Goal: Entertainment & Leisure: Consume media (video, audio)

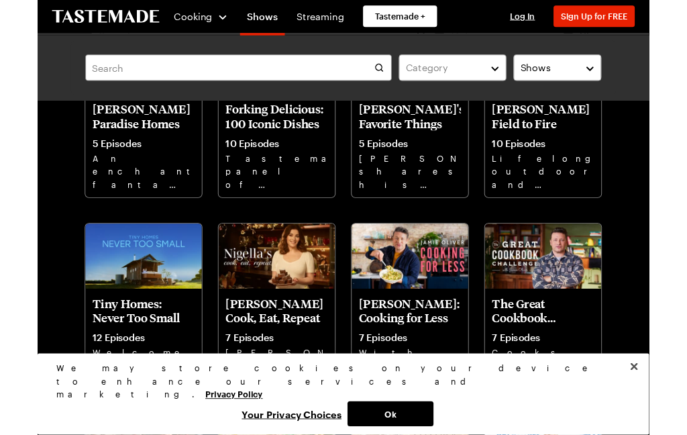
scroll to position [836, 0]
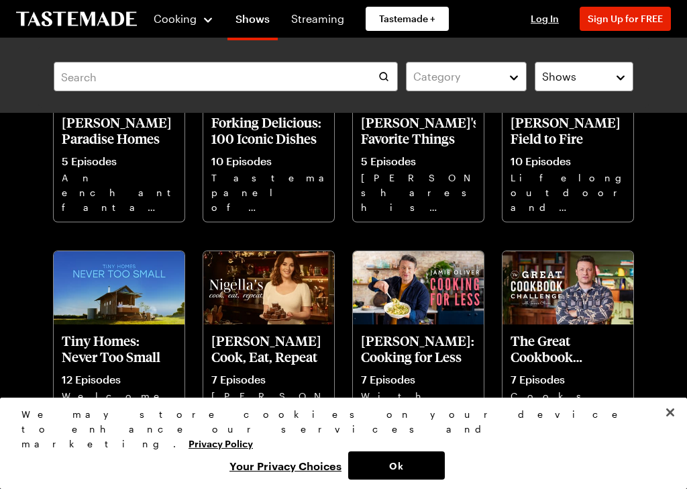
click at [107, 385] on p "12 Episodes" at bounding box center [119, 378] width 115 height 13
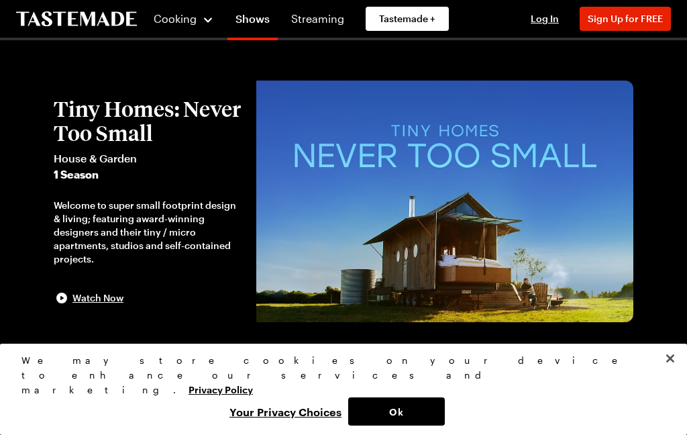
click at [92, 305] on div "Watch Now" at bounding box center [89, 298] width 70 height 16
click at [259, 19] on link "Shows" at bounding box center [252, 22] width 50 height 38
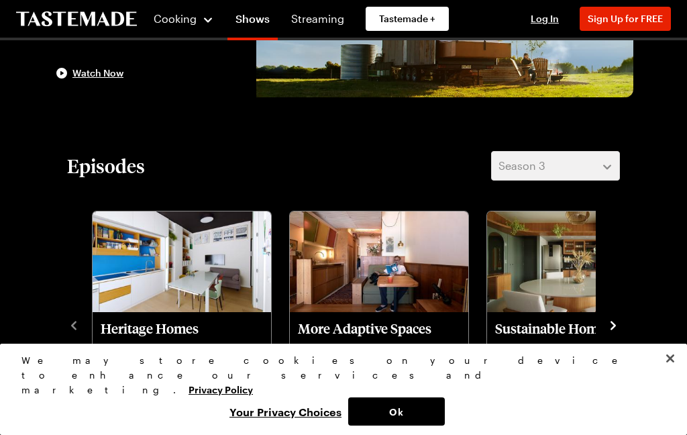
scroll to position [224, 0]
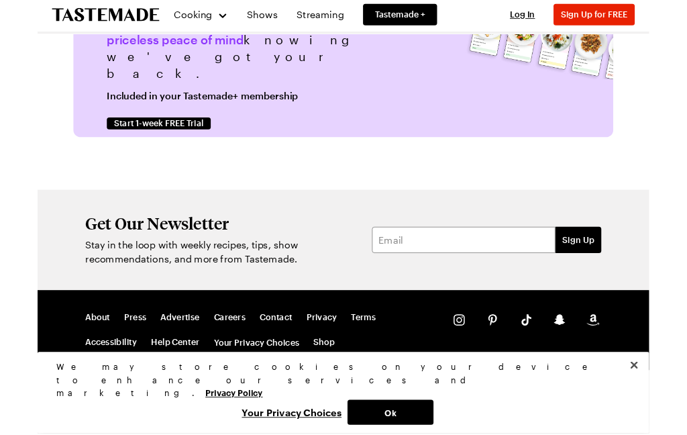
scroll to position [3091, 0]
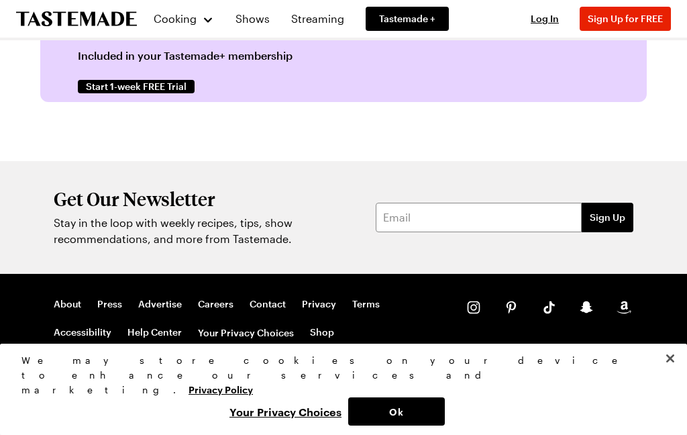
click at [607, 313] on div "Tastemade on Instagram Tastemade on Pinterest Tastemade on TikTok Tastemade on …" at bounding box center [548, 307] width 169 height 19
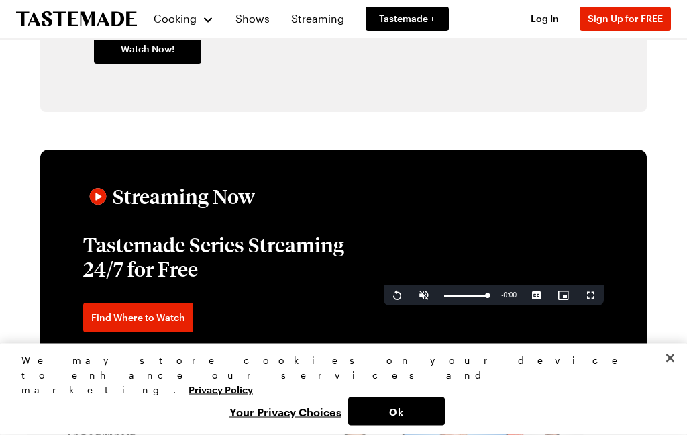
scroll to position [1874, 0]
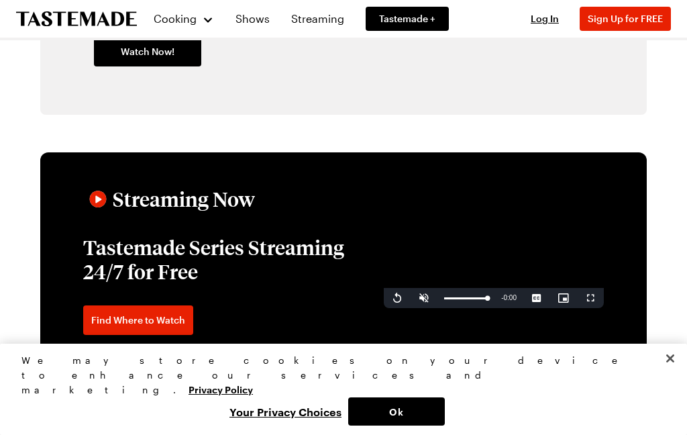
click at [619, 287] on section "Streaming Now Tastemade Series Streaming 24/7 for Free Find Where to Watch Vide…" at bounding box center [343, 259] width 607 height 215
click at [145, 327] on span "Find Where to Watch" at bounding box center [138, 319] width 94 height 13
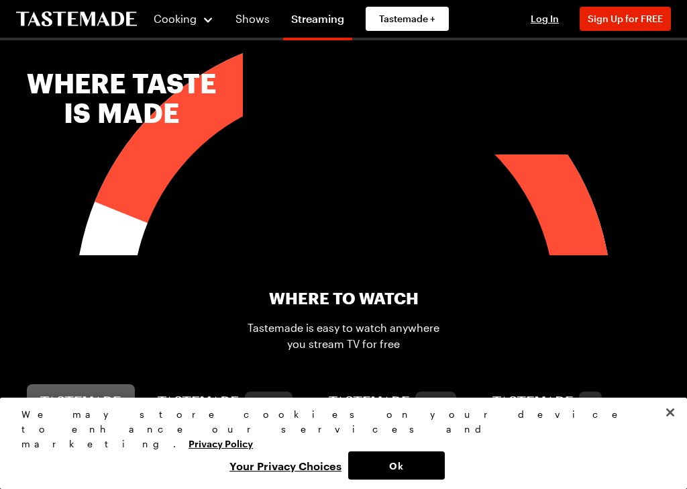
scroll to position [462, 0]
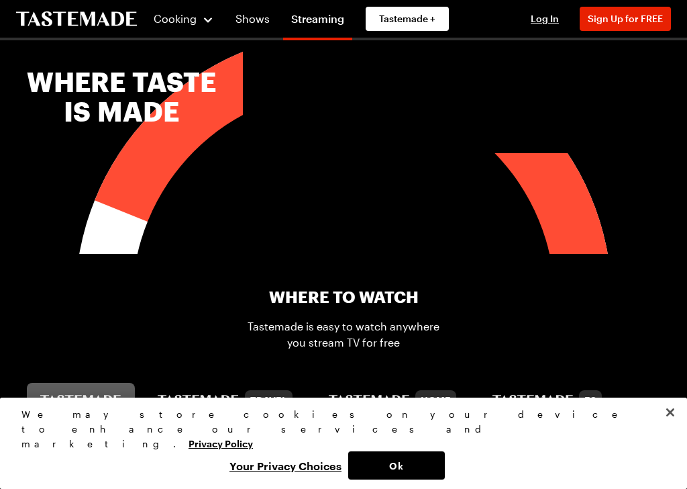
click at [120, 401] on button "tastemade" at bounding box center [81, 400] width 108 height 34
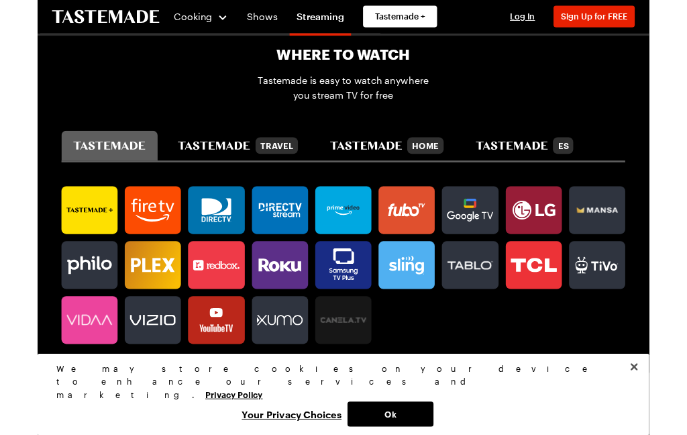
scroll to position [743, 0]
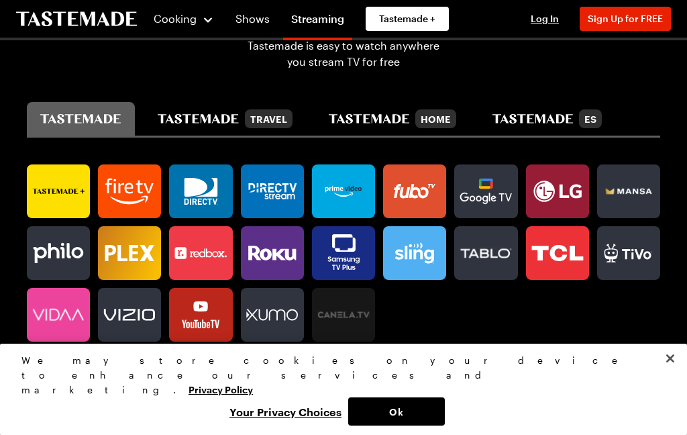
click at [561, 191] on icon at bounding box center [571, 192] width 22 height 14
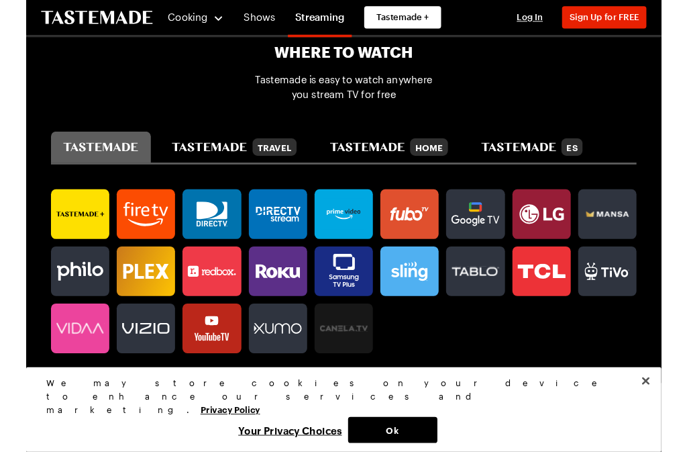
scroll to position [756, 0]
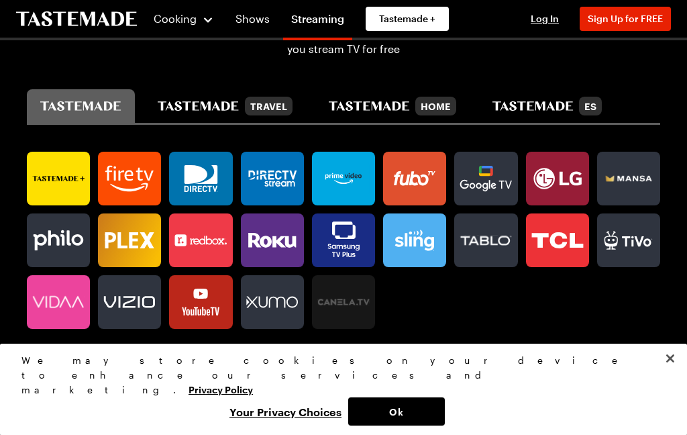
click at [276, 237] on icon at bounding box center [278, 242] width 36 height 12
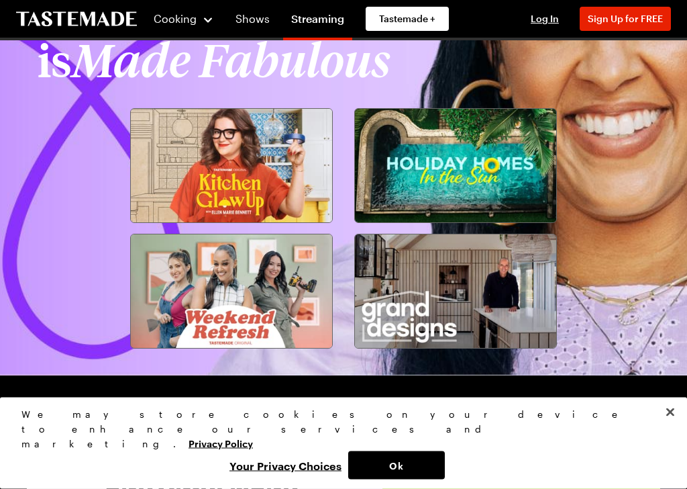
scroll to position [2466, 0]
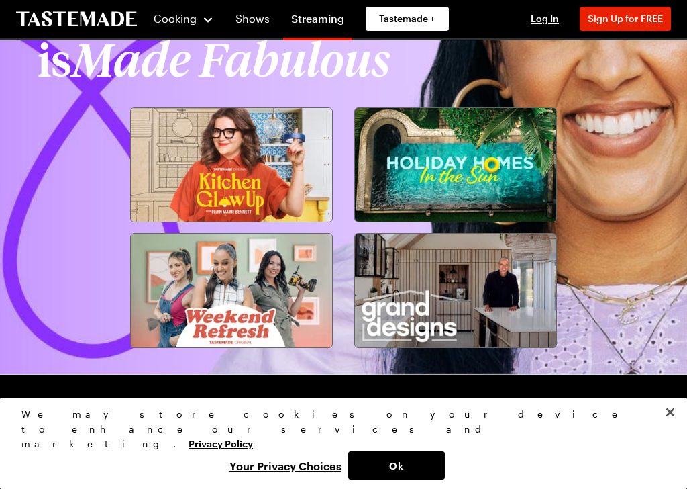
click at [252, 305] on img at bounding box center [231, 290] width 201 height 113
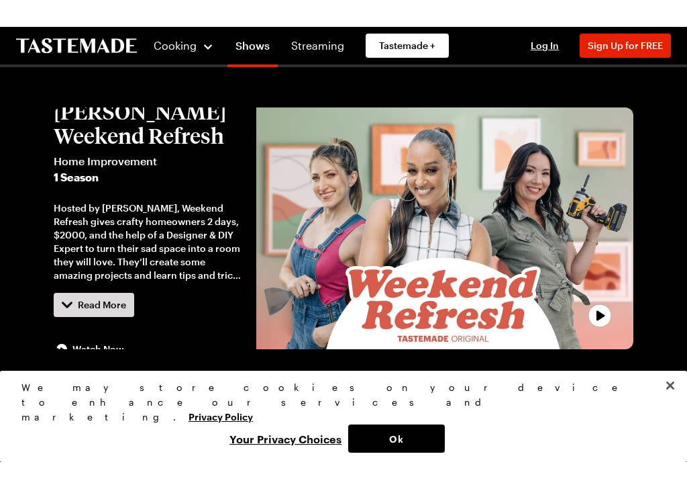
scroll to position [5, 0]
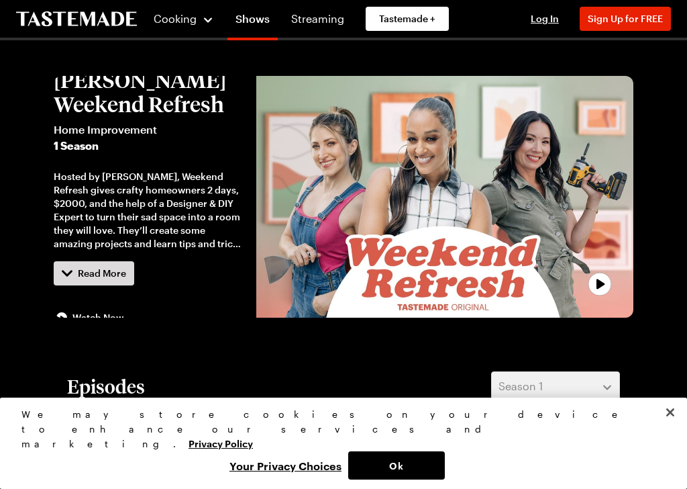
click at [99, 315] on span "Watch Now" at bounding box center [97, 317] width 51 height 13
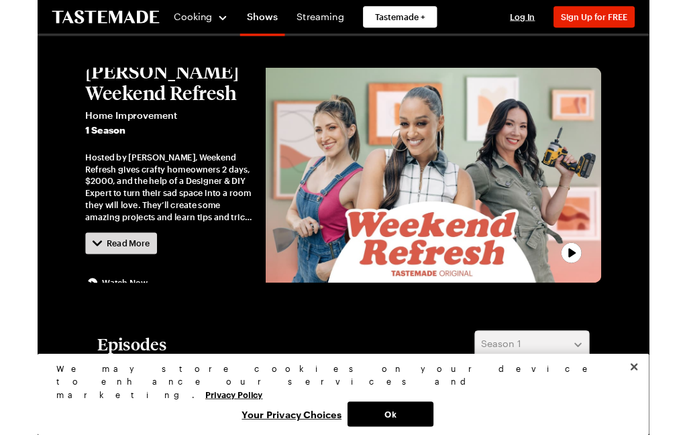
scroll to position [0, 0]
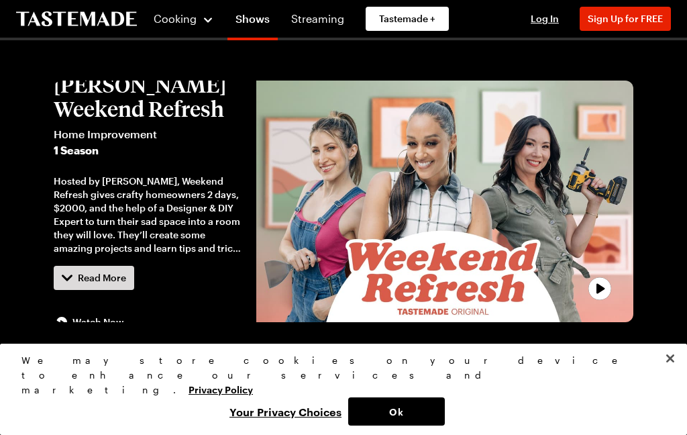
click at [322, 16] on link "Streaming" at bounding box center [317, 19] width 69 height 38
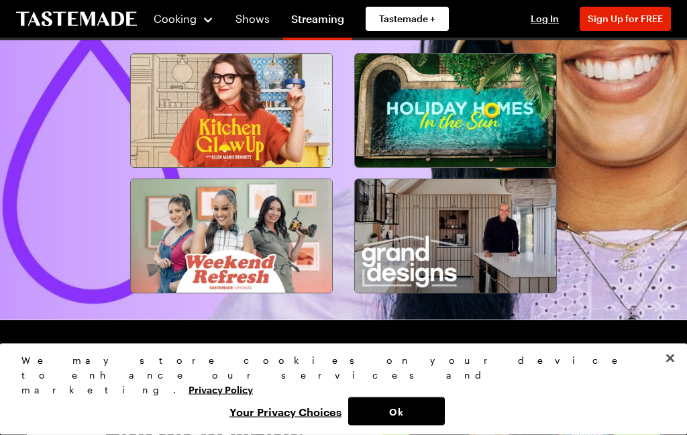
scroll to position [2508, 0]
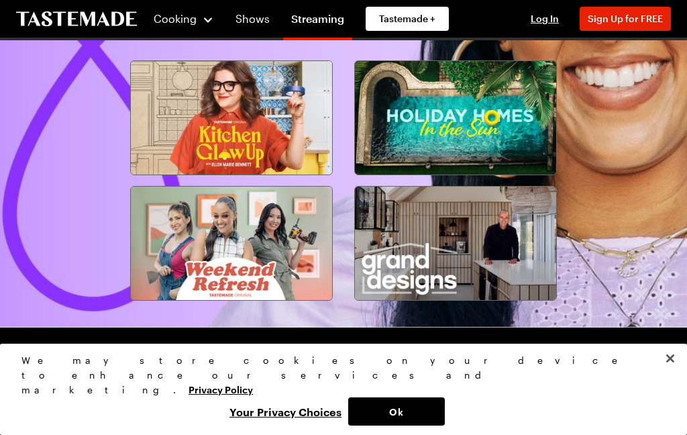
click at [476, 238] on img at bounding box center [455, 243] width 201 height 113
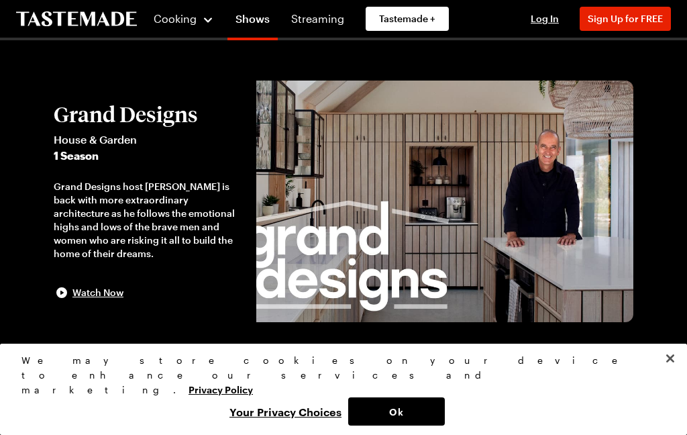
click at [101, 299] on div "Watch Now" at bounding box center [89, 293] width 70 height 16
